Goal: Find specific page/section: Find specific page/section

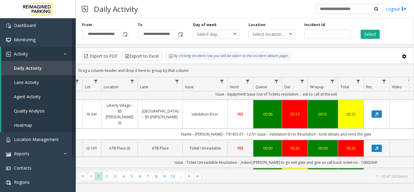
scroll to position [121, 83]
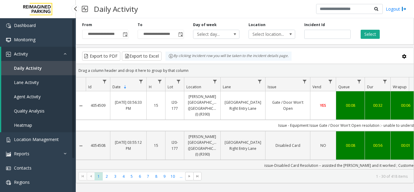
scroll to position [121, 83]
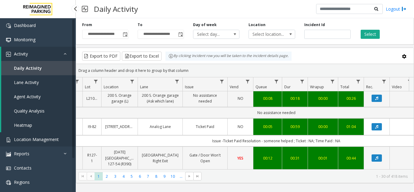
click at [31, 138] on span "Location Management" at bounding box center [36, 140] width 45 height 6
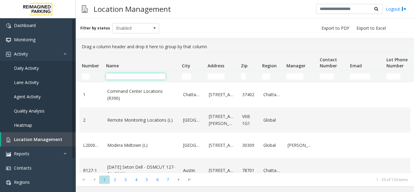
click at [125, 77] on input "Name Filter" at bounding box center [135, 76] width 59 height 6
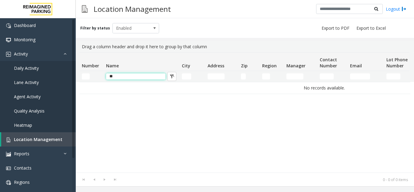
type input "*"
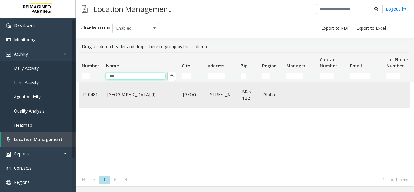
type input "***"
click at [146, 93] on link "[GEOGRAPHIC_DATA] (I)" at bounding box center [141, 94] width 69 height 7
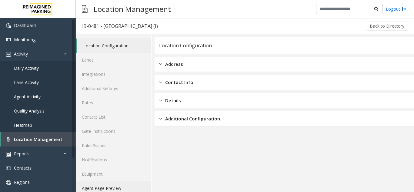
click at [97, 185] on link "Agent Page Preview" at bounding box center [114, 188] width 76 height 14
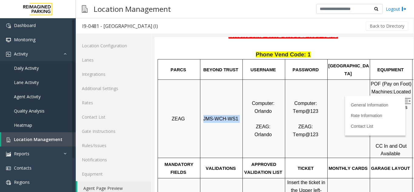
scroll to position [212, 0]
